Goal: Task Accomplishment & Management: Manage account settings

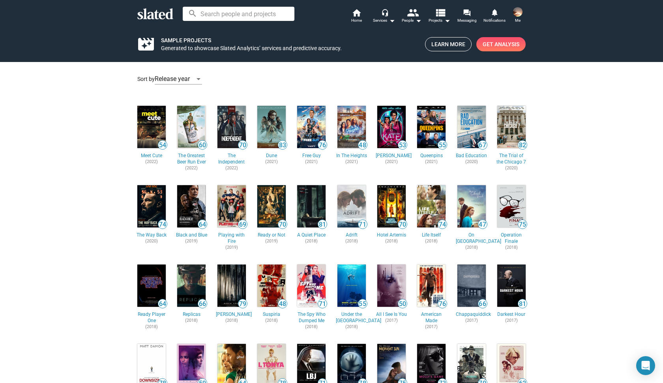
click at [158, 122] on img at bounding box center [151, 127] width 28 height 42
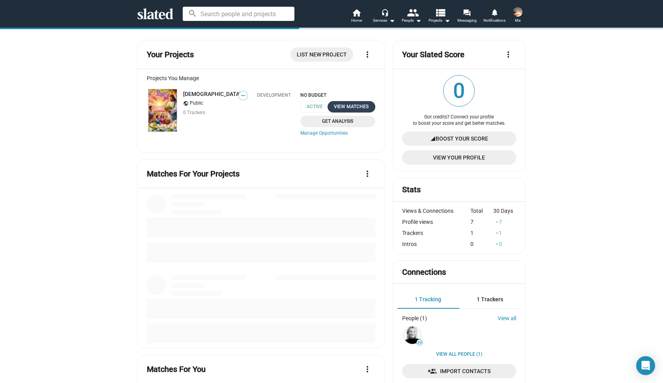
click at [349, 106] on div "View Matches" at bounding box center [351, 107] width 38 height 8
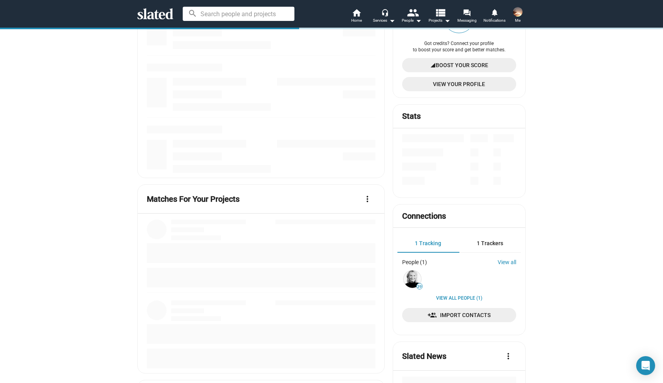
scroll to position [75, 0]
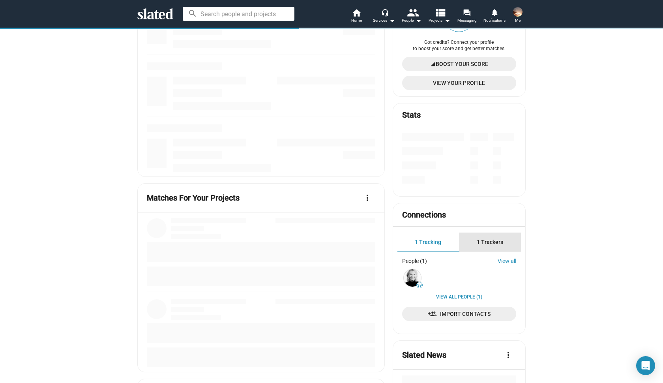
click at [492, 239] on span "1 Trackers" at bounding box center [490, 242] width 26 height 6
click at [436, 241] on span "1 Tracking" at bounding box center [428, 242] width 26 height 6
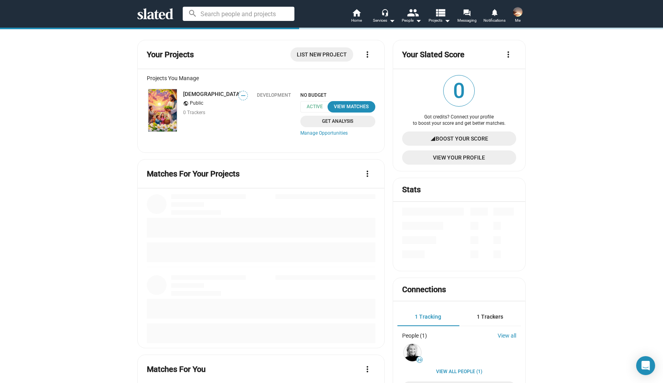
scroll to position [0, 0]
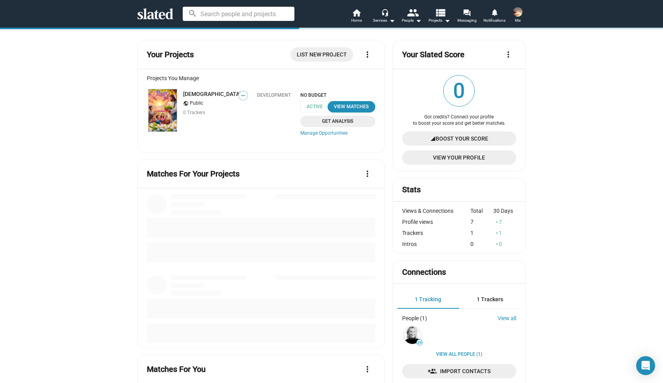
click at [518, 16] on span "Me" at bounding box center [518, 20] width 6 height 9
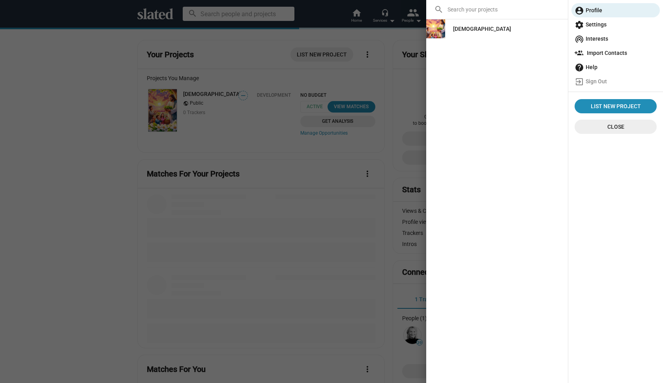
click at [597, 38] on span "wifi_tethering Interests" at bounding box center [616, 39] width 82 height 14
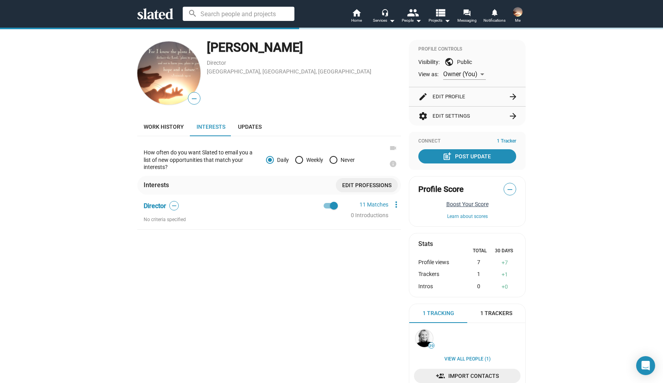
click at [465, 203] on button "Boost Your Score" at bounding box center [467, 204] width 98 height 6
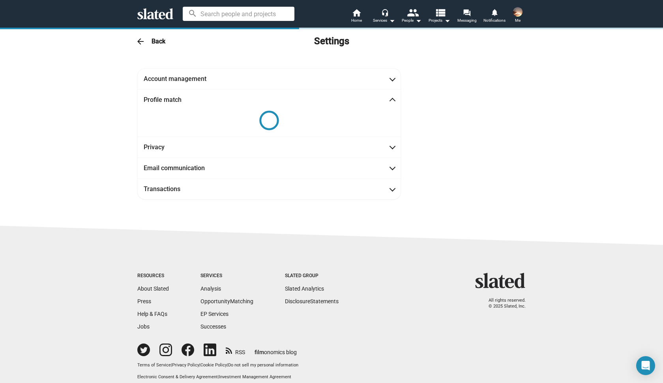
click at [141, 42] on mat-icon "arrow_back" at bounding box center [140, 41] width 9 height 9
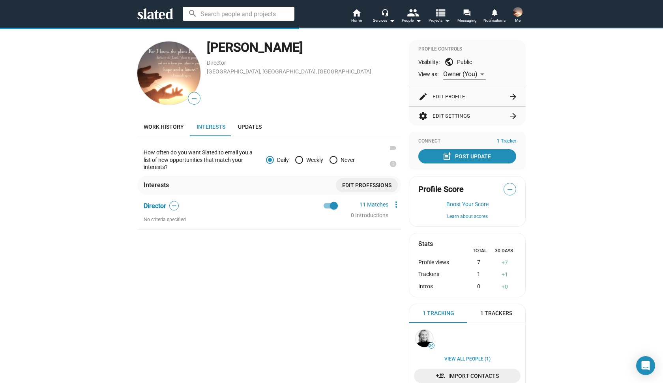
click at [438, 13] on mat-icon "view_list" at bounding box center [440, 12] width 11 height 11
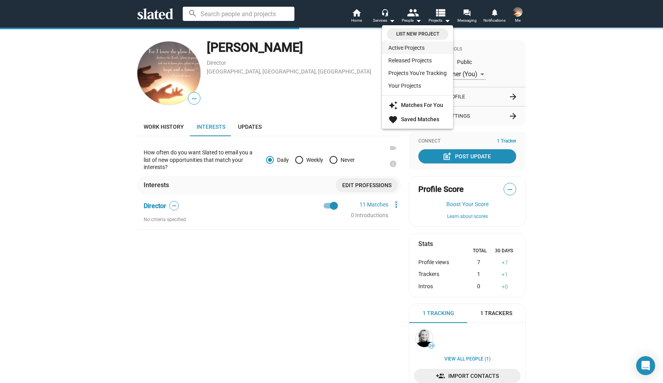
click at [412, 47] on link "Active Projects" at bounding box center [417, 47] width 71 height 13
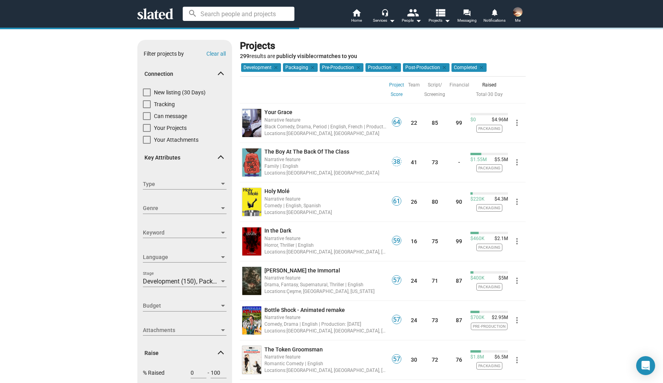
click at [514, 13] on img at bounding box center [517, 11] width 9 height 9
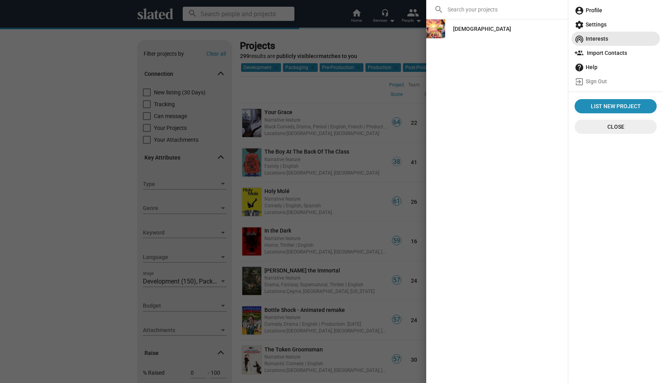
click at [604, 39] on span "wifi_tethering Interests" at bounding box center [616, 39] width 82 height 14
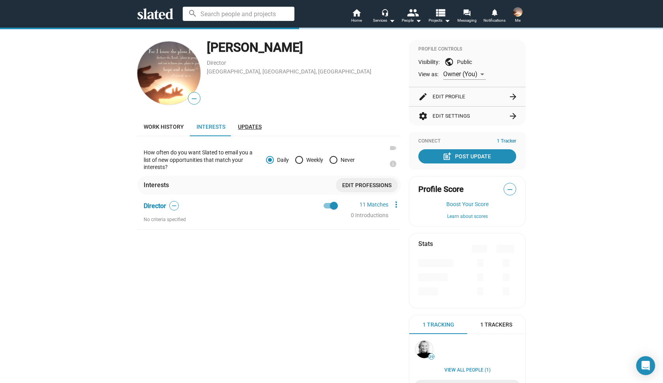
click at [257, 127] on span "Updates" at bounding box center [250, 127] width 24 height 6
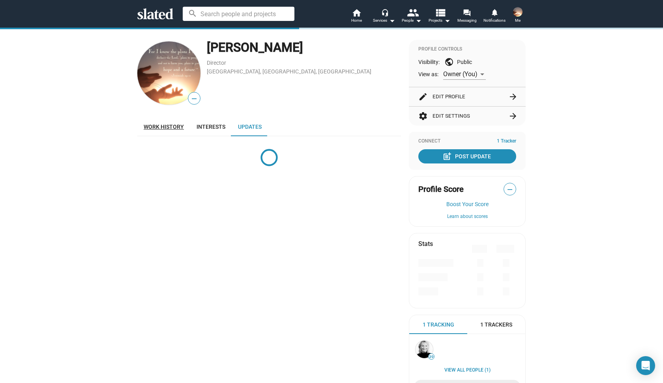
click at [160, 128] on span "Work history" at bounding box center [164, 127] width 40 height 6
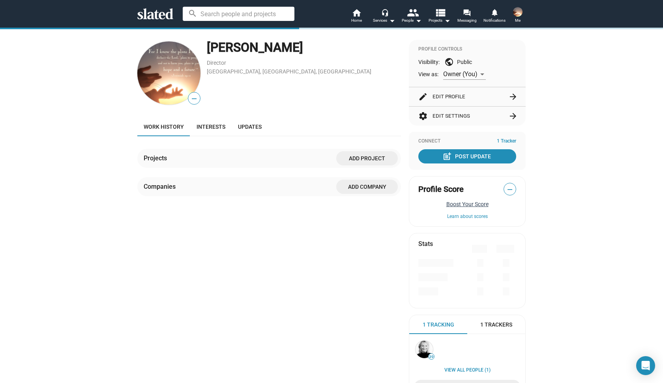
click at [466, 204] on button "Boost Your Score" at bounding box center [467, 204] width 98 height 6
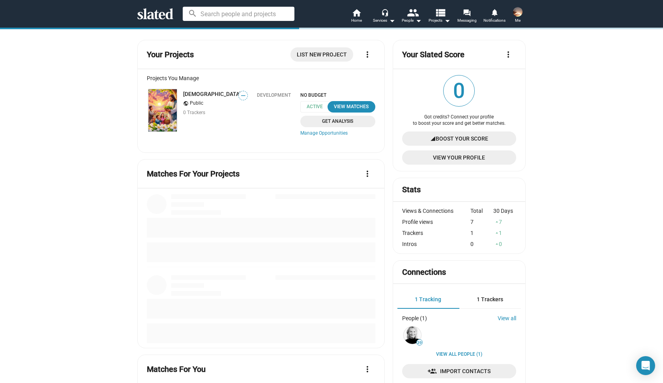
click at [489, 140] on span "signal_cellular_4_bar Boost Your Score" at bounding box center [459, 138] width 101 height 14
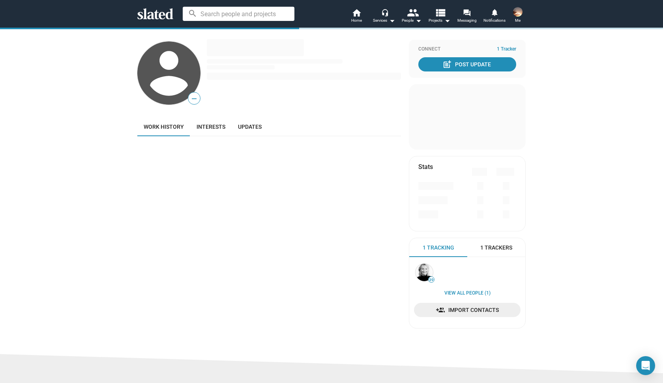
click at [519, 15] on img at bounding box center [517, 11] width 9 height 9
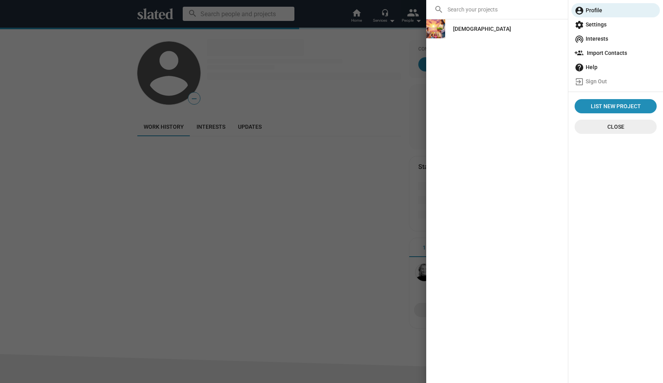
click at [593, 39] on span "wifi_tethering Interests" at bounding box center [616, 39] width 82 height 14
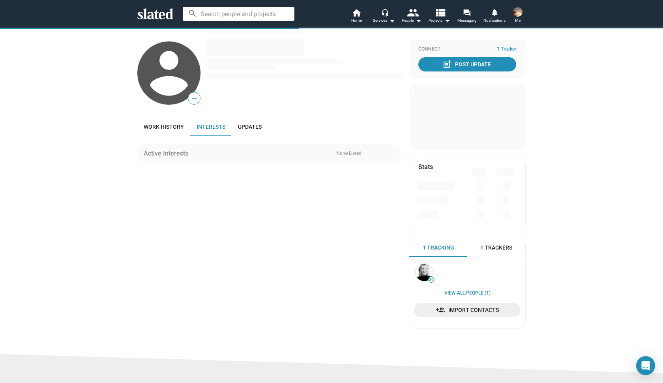
click at [521, 15] on span at bounding box center [518, 12] width 13 height 13
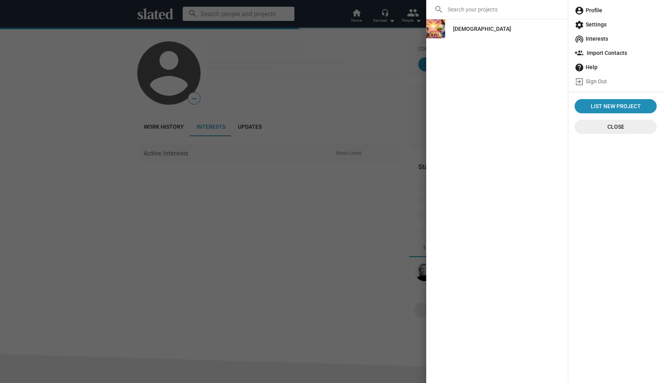
click at [444, 26] on img at bounding box center [435, 28] width 19 height 19
